Goal: Obtain resource: Obtain resource

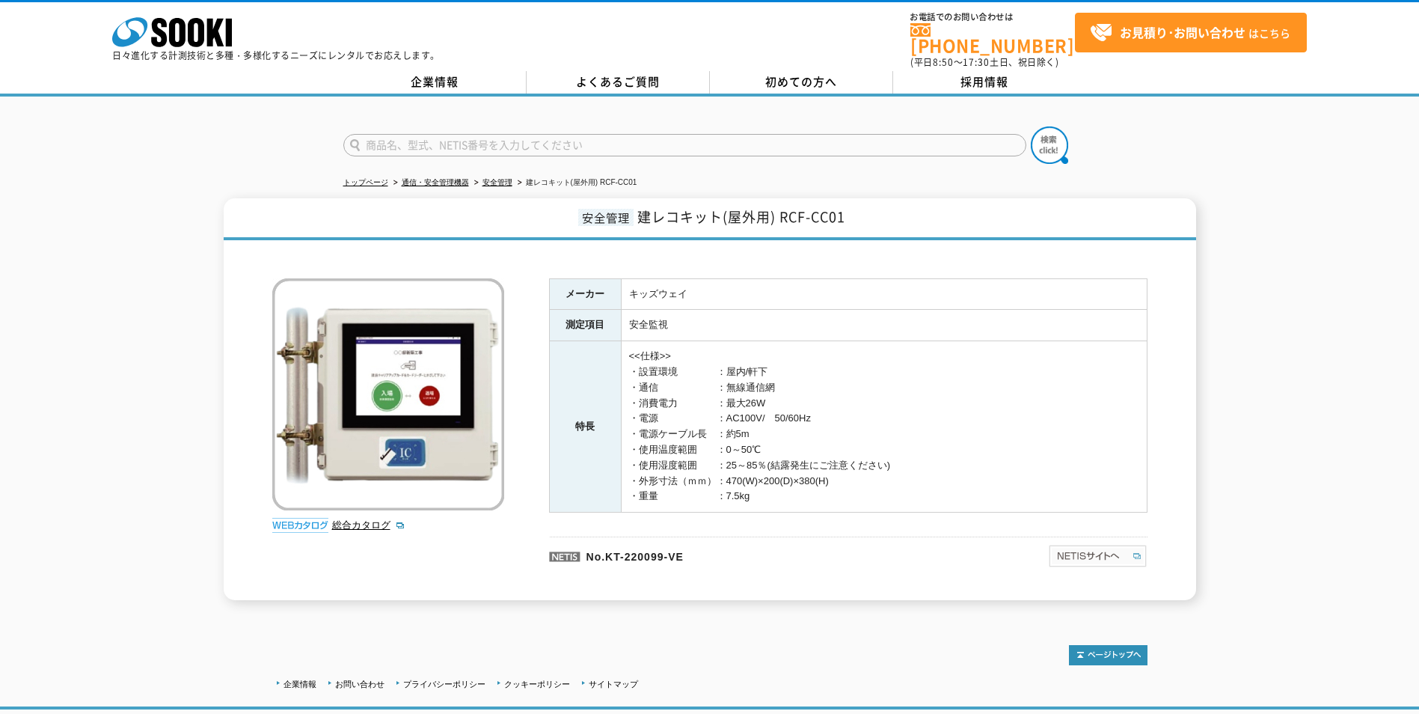
click at [1077, 551] on img at bounding box center [1098, 556] width 100 height 24
drag, startPoint x: 589, startPoint y: 550, endPoint x: 697, endPoint y: 548, distance: 108.5
click at [697, 548] on p "No.KT-220099-VE" at bounding box center [726, 554] width 355 height 36
drag, startPoint x: 697, startPoint y: 548, endPoint x: 616, endPoint y: 545, distance: 81.6
click at [617, 545] on p "No.KT-220099-VE" at bounding box center [726, 554] width 355 height 36
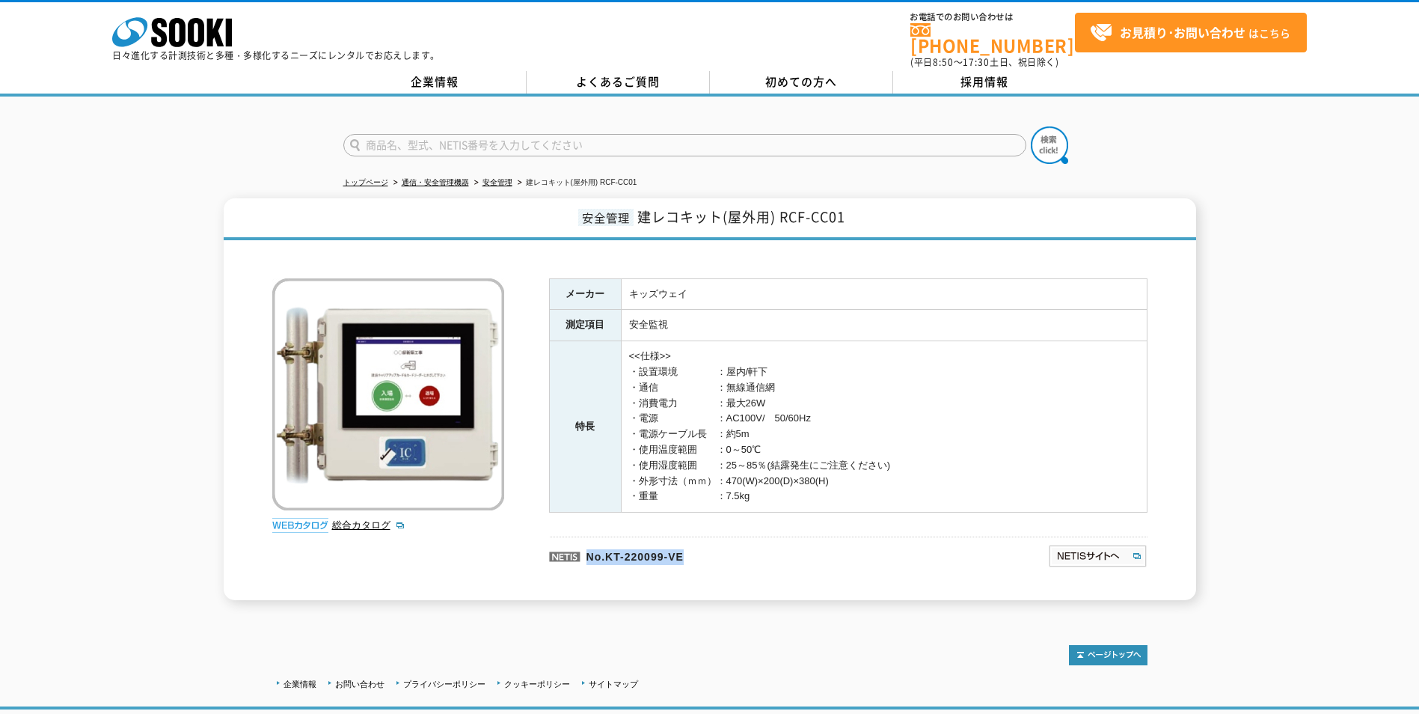
click at [609, 551] on p "No.KT-220099-VE" at bounding box center [726, 554] width 355 height 36
drag, startPoint x: 608, startPoint y: 550, endPoint x: 700, endPoint y: 550, distance: 92.0
click at [700, 550] on p "No.KT-220099-VE" at bounding box center [726, 554] width 355 height 36
drag, startPoint x: 700, startPoint y: 550, endPoint x: 688, endPoint y: 548, distance: 11.3
copy p "KT-220099-VE"
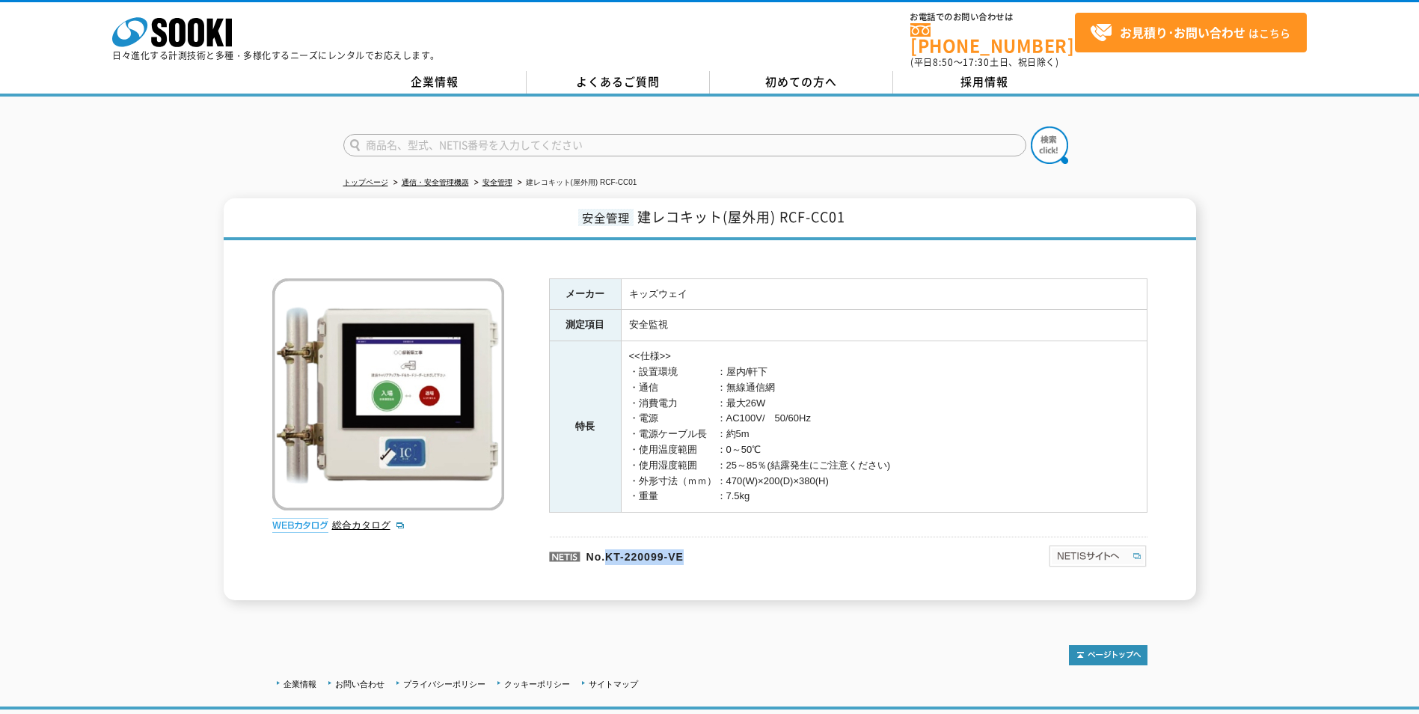
click at [1093, 545] on img at bounding box center [1098, 556] width 100 height 24
click at [855, 410] on td "<<仕様>> ・設置環境　　　　：屋内/軒下 ・通信　　　　　　：無線通信網 ・消費電力　　　　：最大26W ・電源　　　　　　：AC100V/　50/60H…" at bounding box center [884, 426] width 526 height 171
